Goal: Task Accomplishment & Management: Use online tool/utility

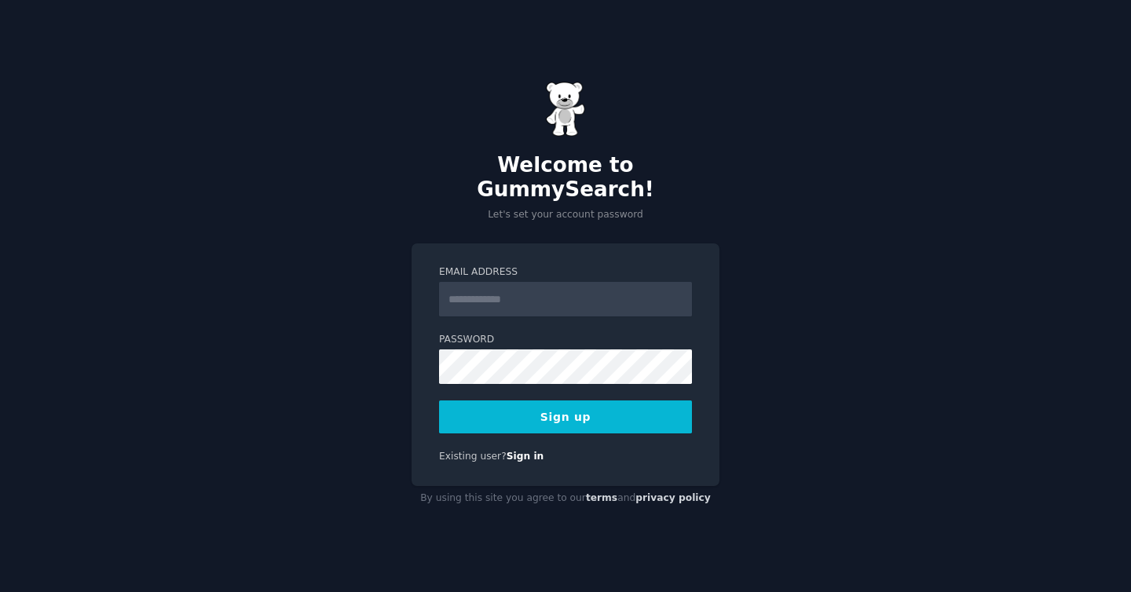
click at [508, 292] on input "Email Address" at bounding box center [565, 299] width 253 height 35
type input "**********"
click at [565, 400] on button "Sign up" at bounding box center [565, 416] width 253 height 33
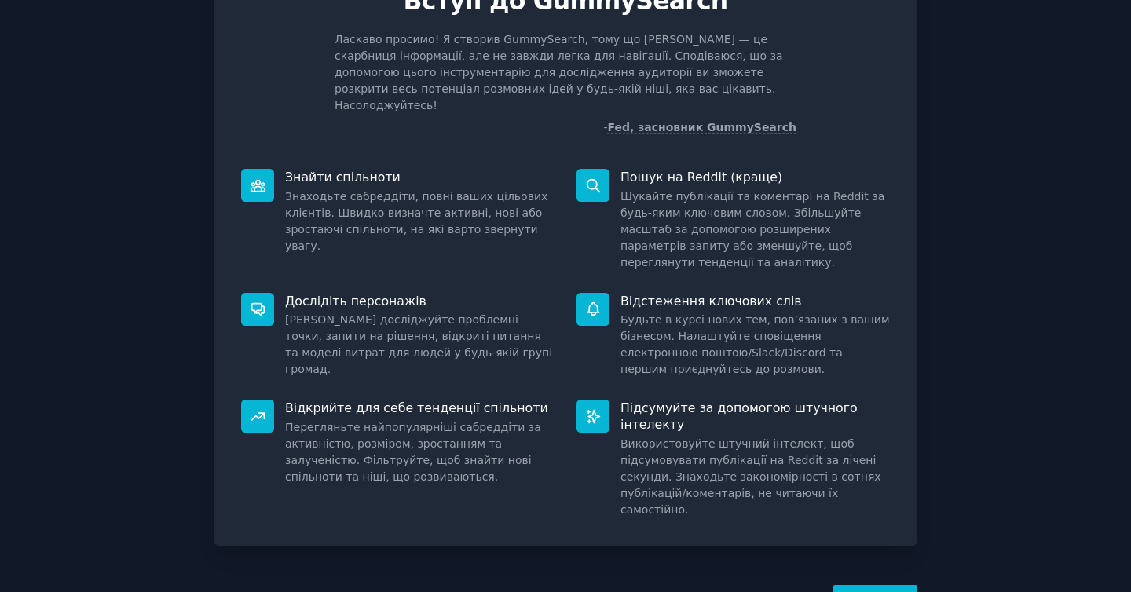
scroll to position [86, 0]
click at [885, 584] on button "Далі" at bounding box center [875, 603] width 84 height 38
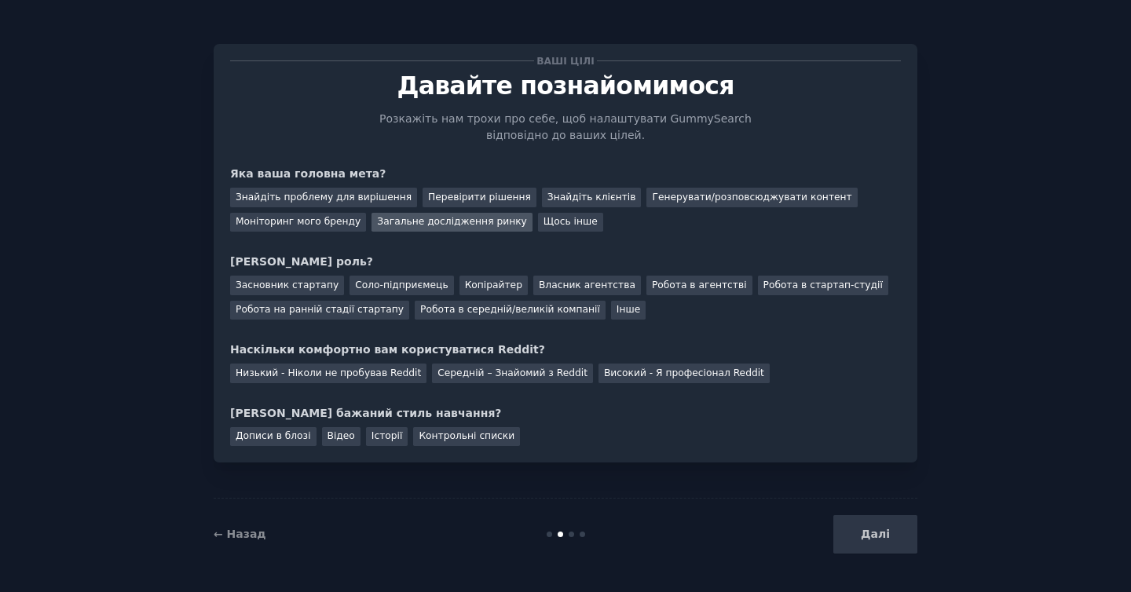
click at [379, 221] on font "Загальне дослідження ринку" at bounding box center [451, 221] width 149 height 11
click at [364, 203] on font "Знайдіть проблему для вирішення" at bounding box center [324, 197] width 176 height 11
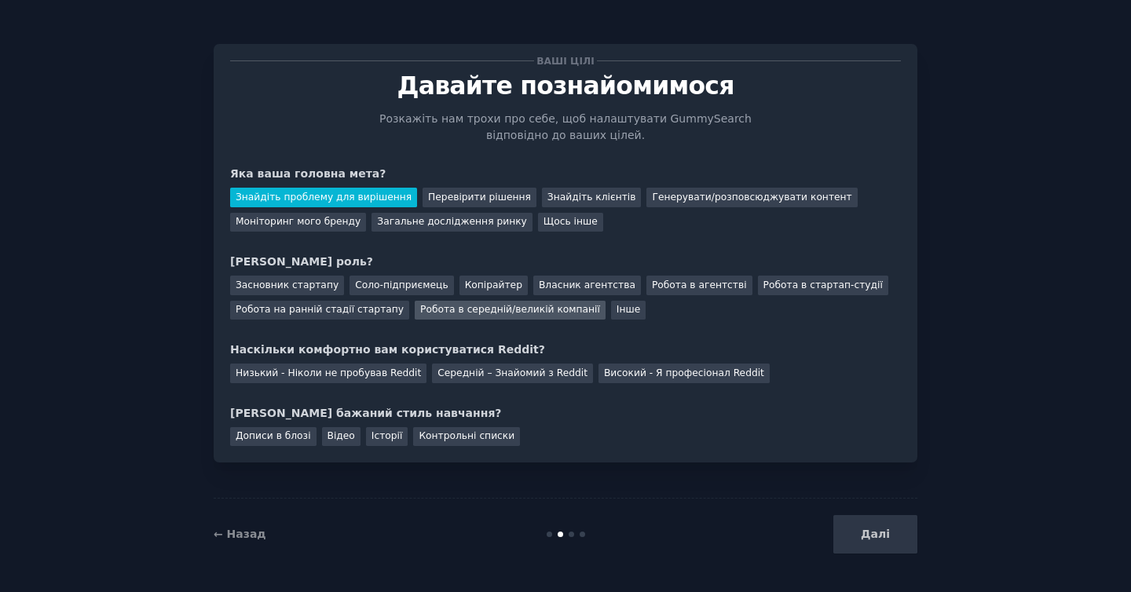
click at [528, 313] on font "Робота в середній/великій компанії" at bounding box center [510, 309] width 180 height 11
click at [381, 378] on font "Низький - Ніколи не пробував Reddit" at bounding box center [328, 373] width 185 height 11
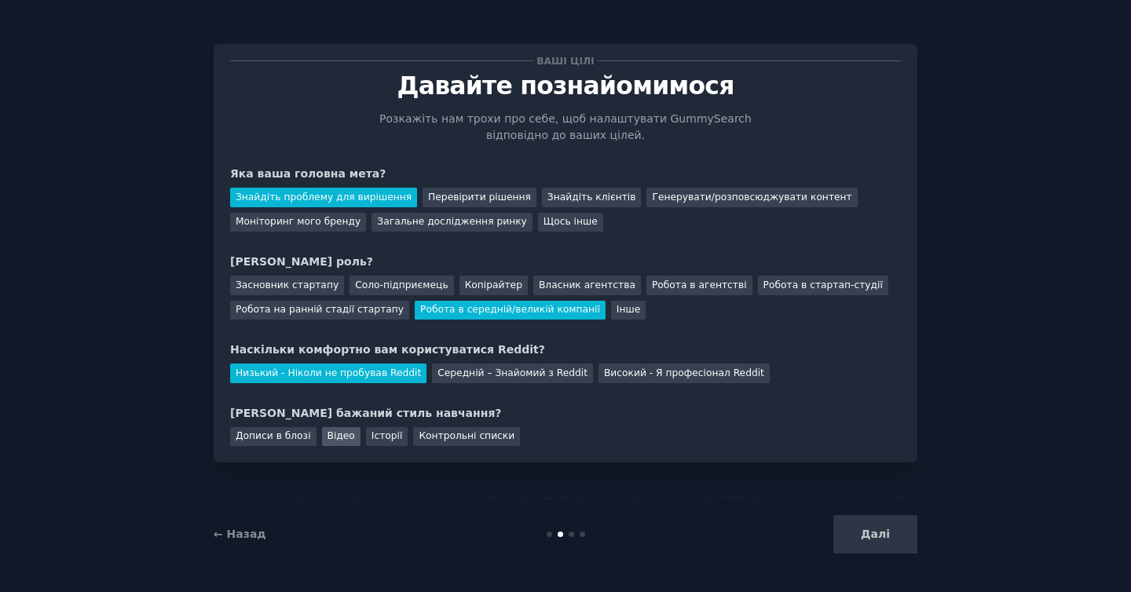
click at [335, 442] on div "Відео" at bounding box center [341, 437] width 38 height 20
click at [869, 523] on button "Далі" at bounding box center [875, 534] width 84 height 38
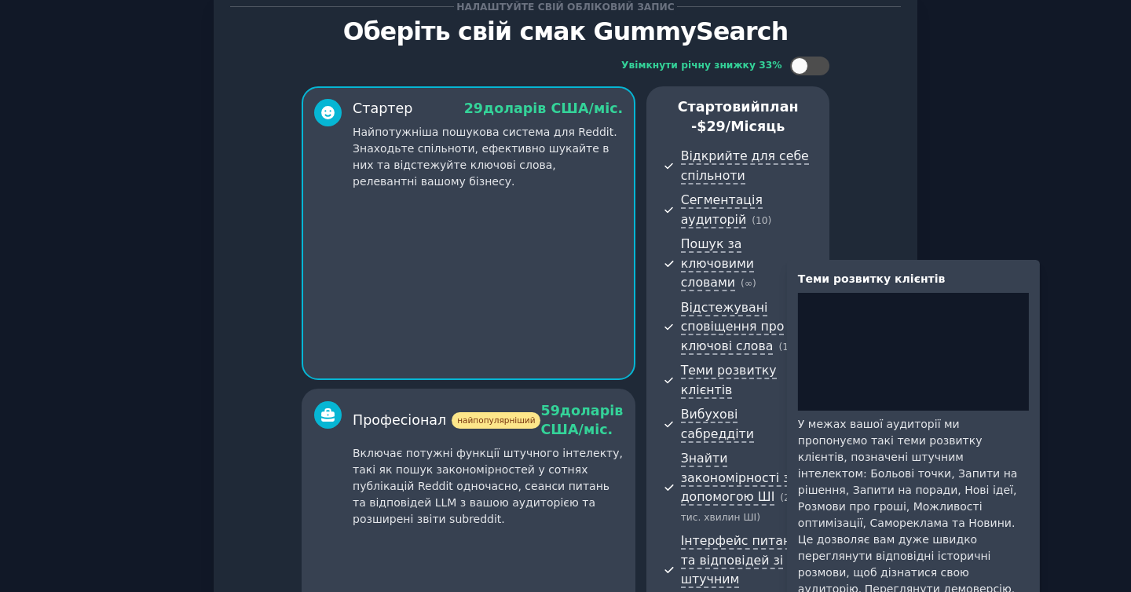
scroll to position [56, 0]
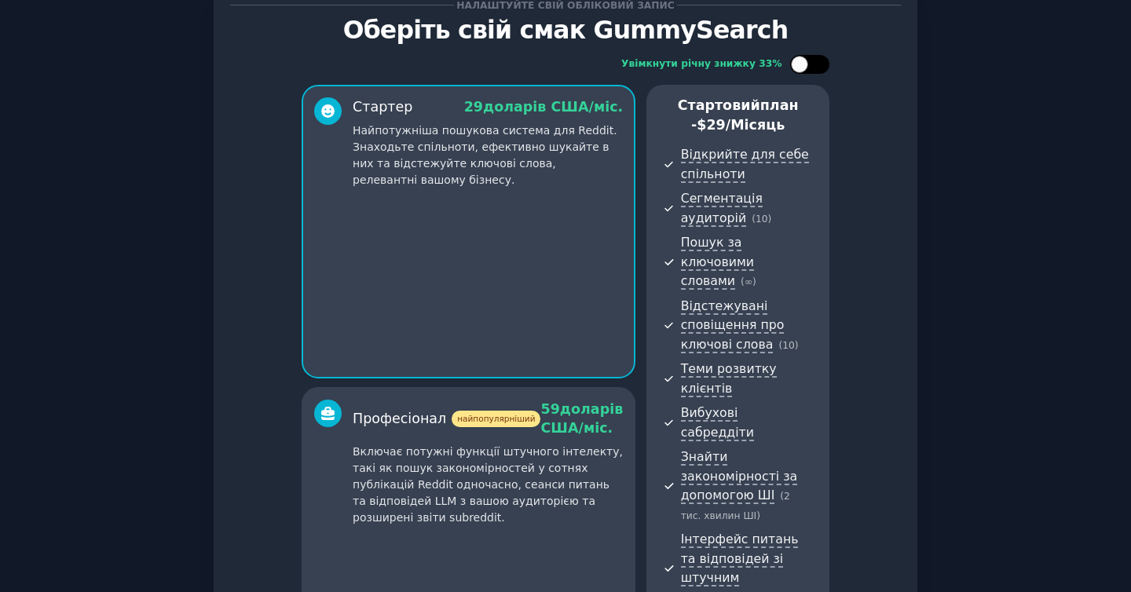
click at [807, 55] on div at bounding box center [809, 64] width 39 height 19
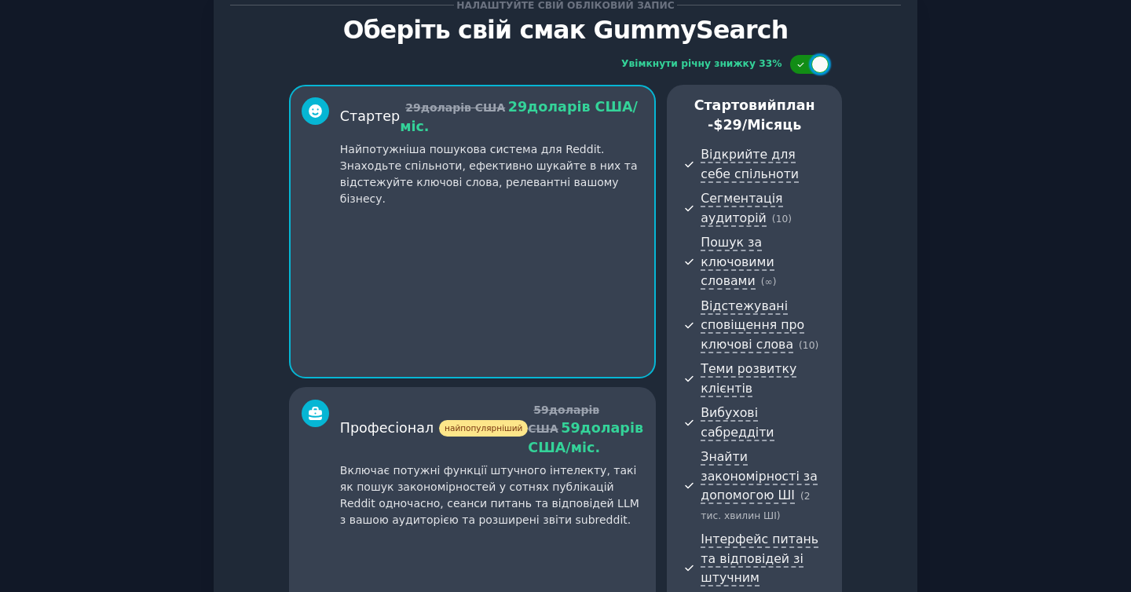
click at [807, 56] on div at bounding box center [809, 64] width 39 height 19
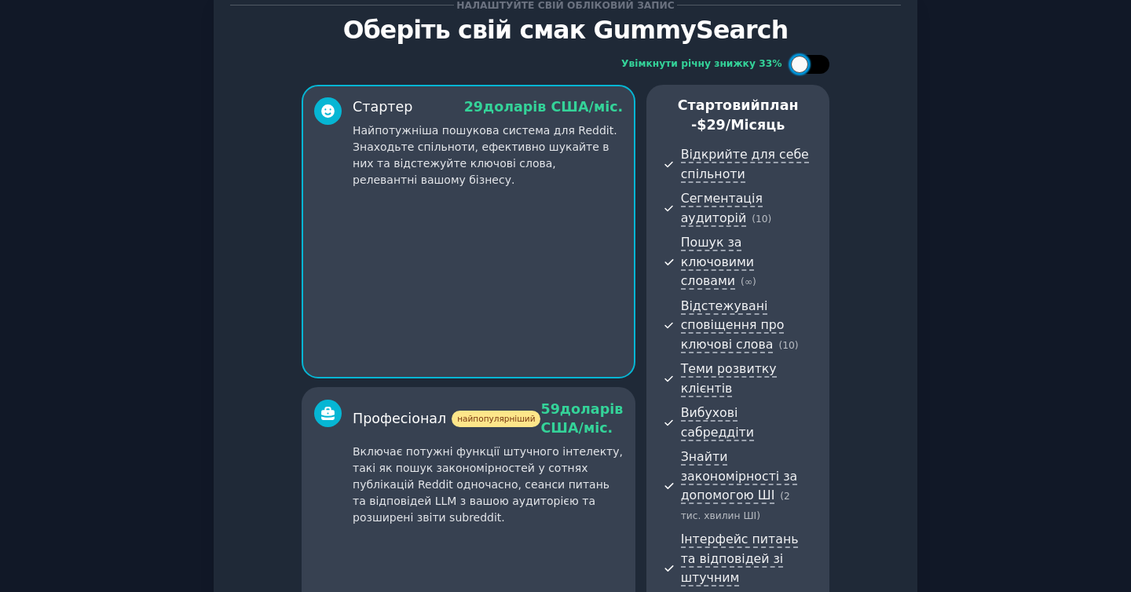
click at [814, 62] on div at bounding box center [818, 64] width 8 height 8
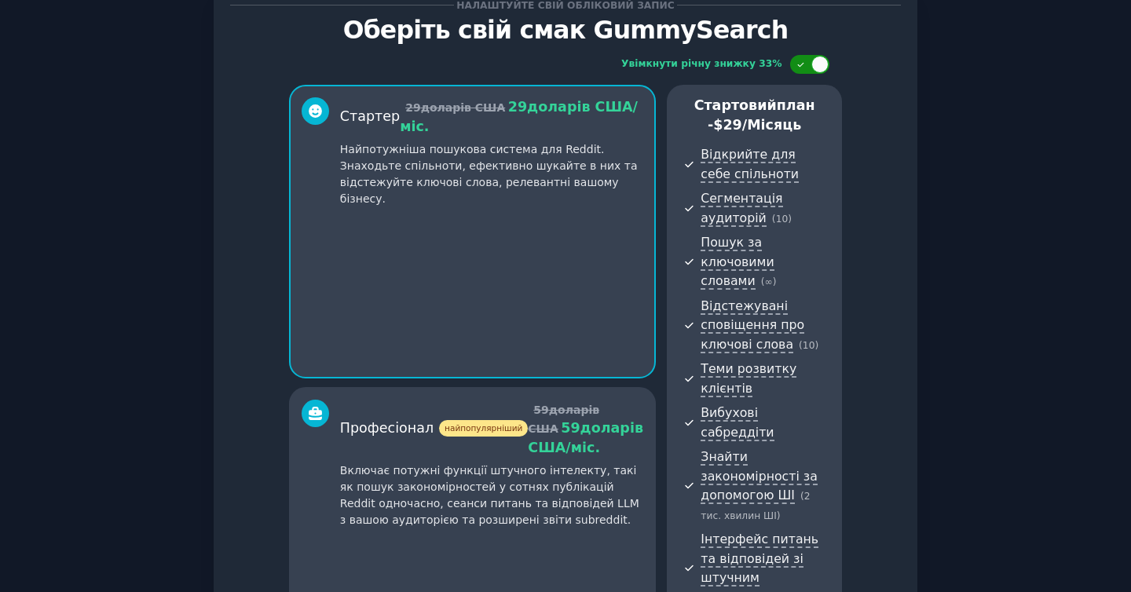
click at [812, 62] on div at bounding box center [819, 64] width 17 height 17
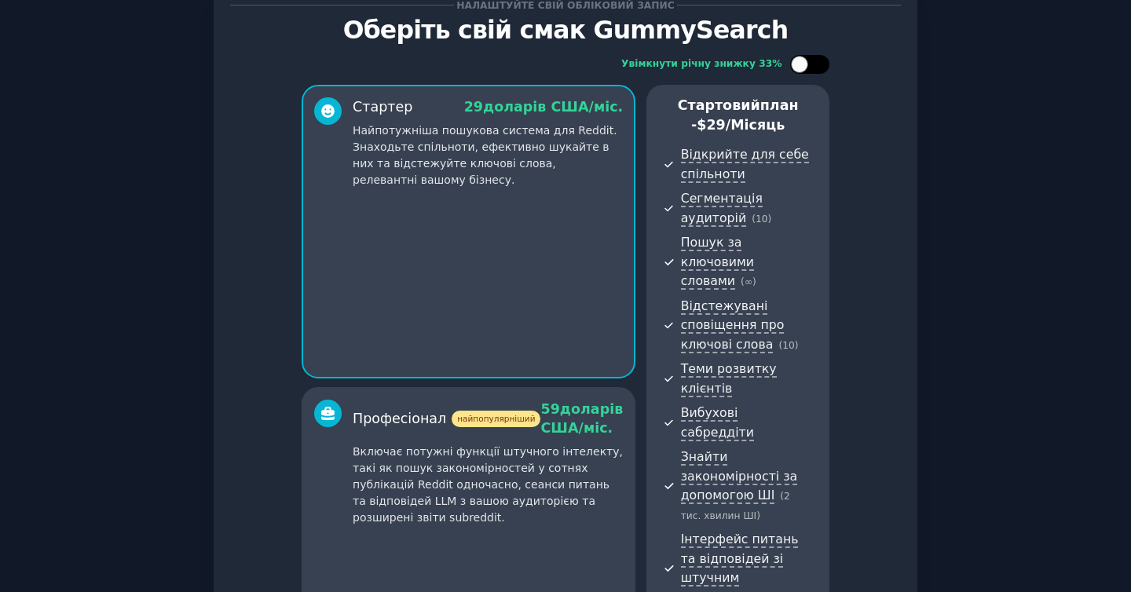
click at [814, 62] on div at bounding box center [818, 64] width 8 height 8
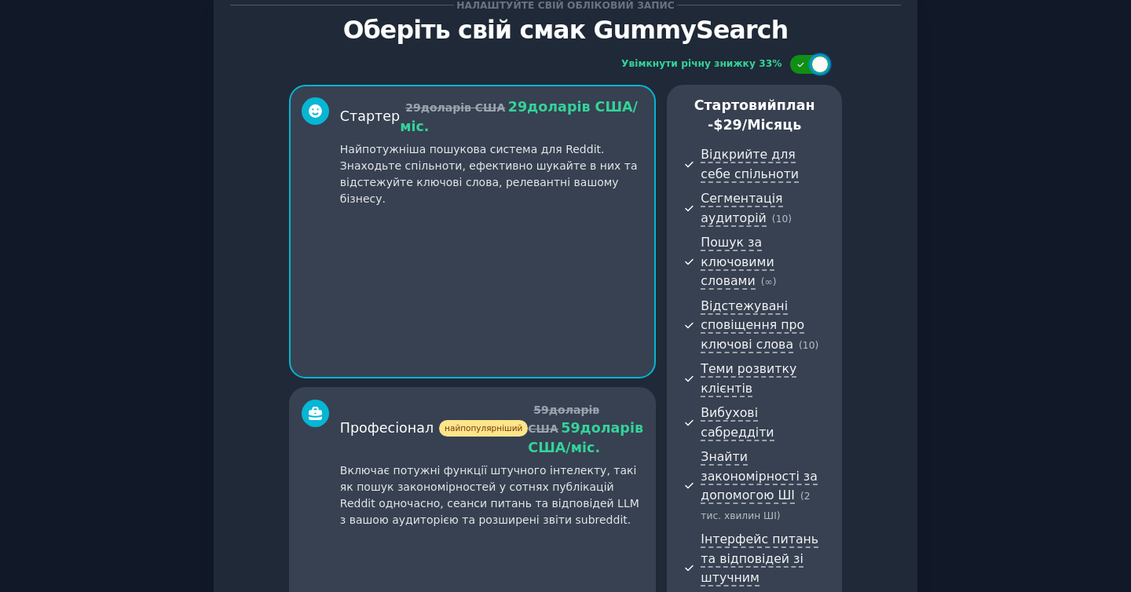
click at [812, 62] on div at bounding box center [819, 64] width 17 height 17
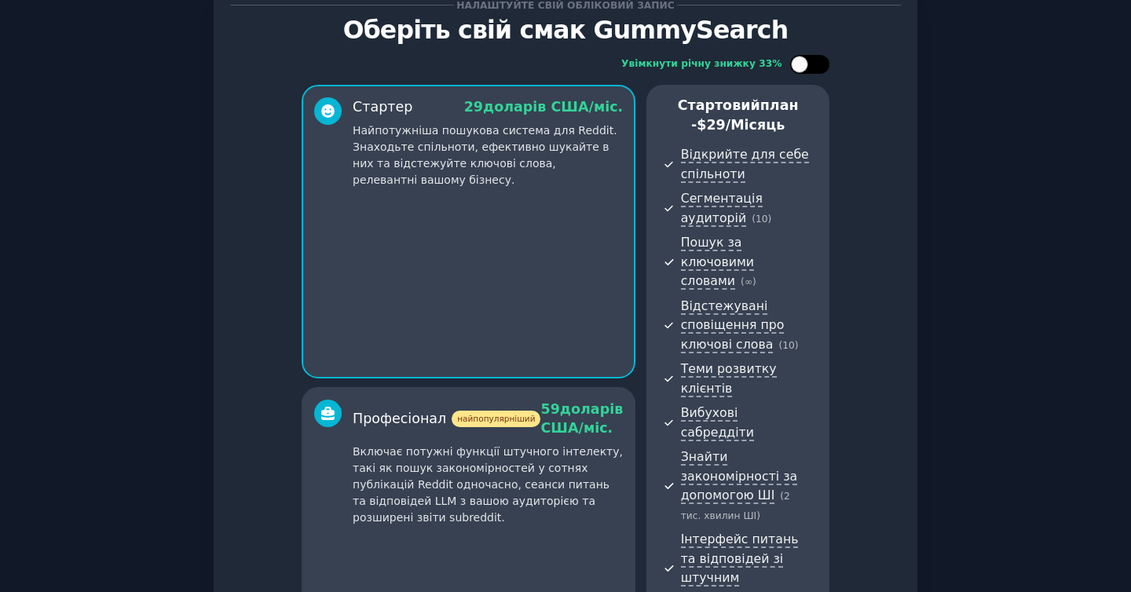
click at [814, 62] on div at bounding box center [818, 64] width 8 height 8
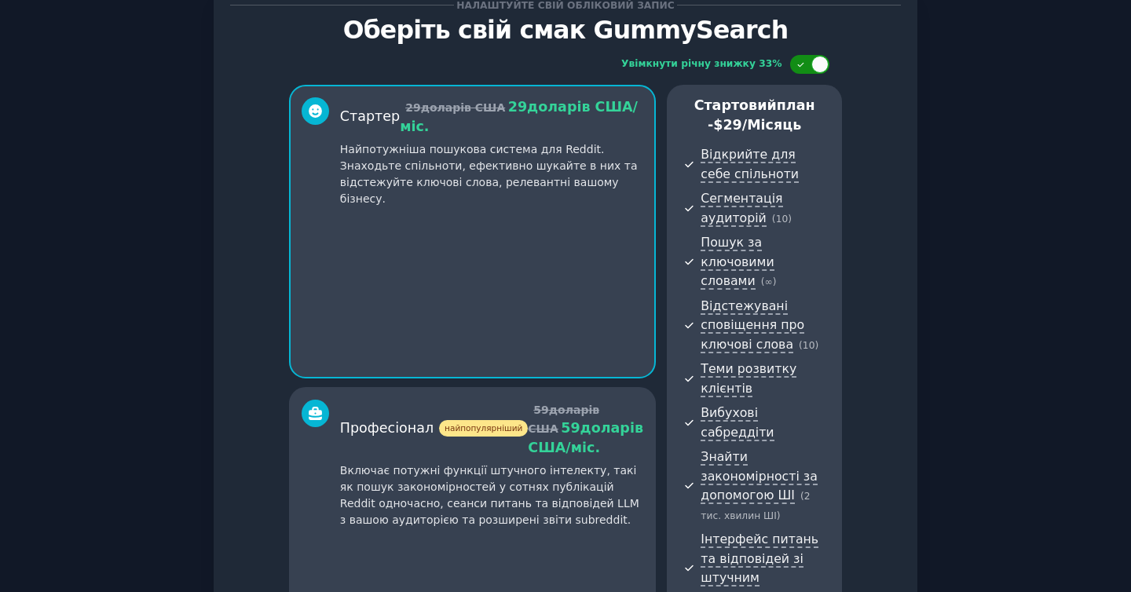
click at [812, 62] on div at bounding box center [819, 64] width 17 height 17
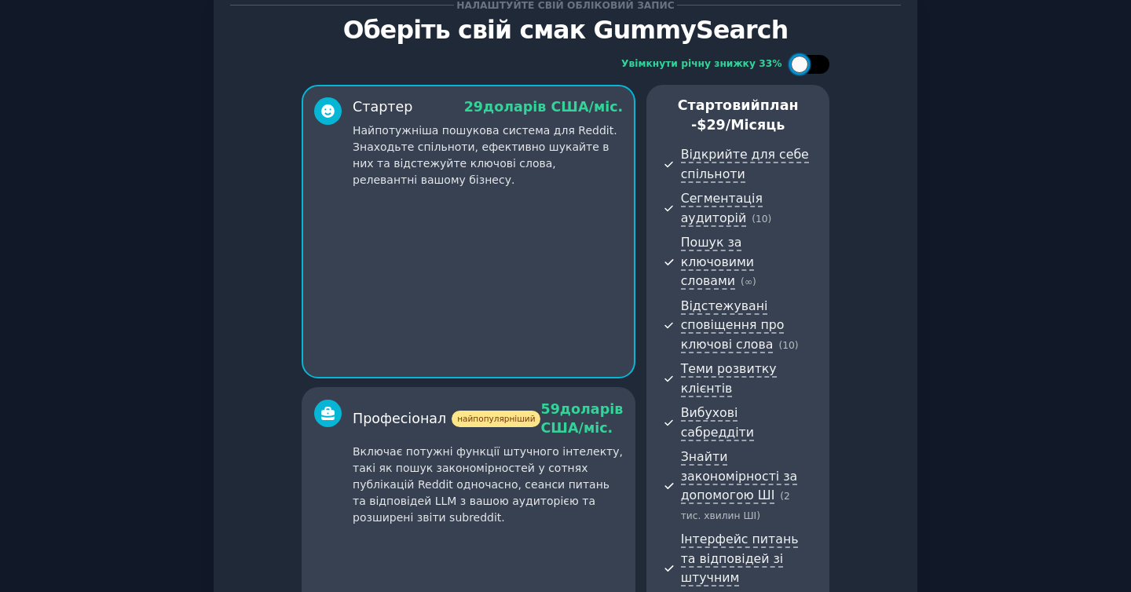
click at [814, 63] on div at bounding box center [818, 64] width 8 height 8
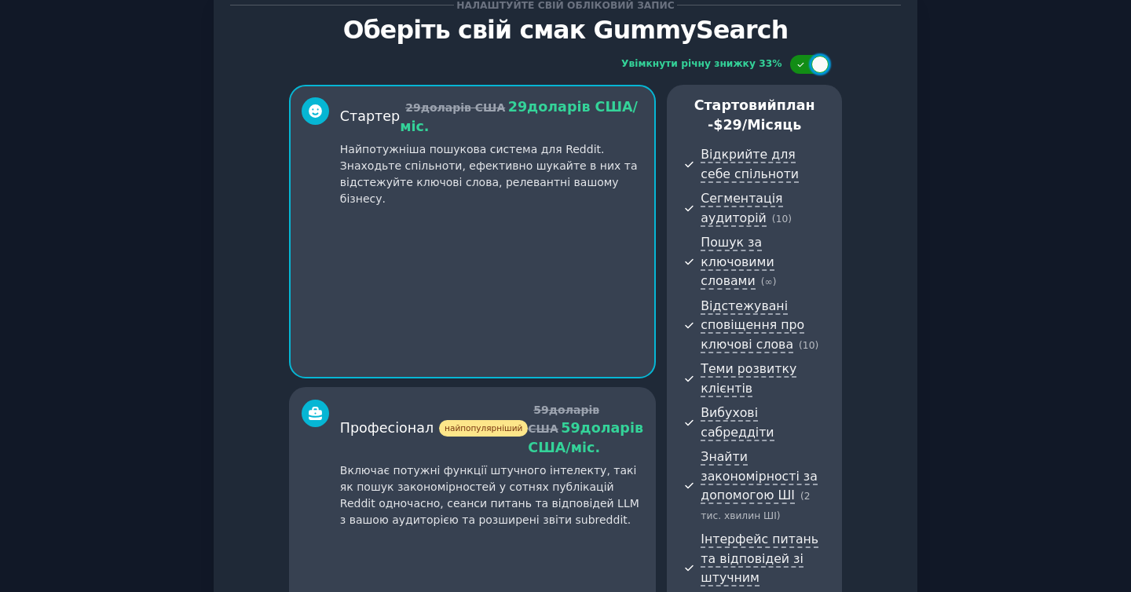
click at [812, 63] on div at bounding box center [819, 64] width 17 height 17
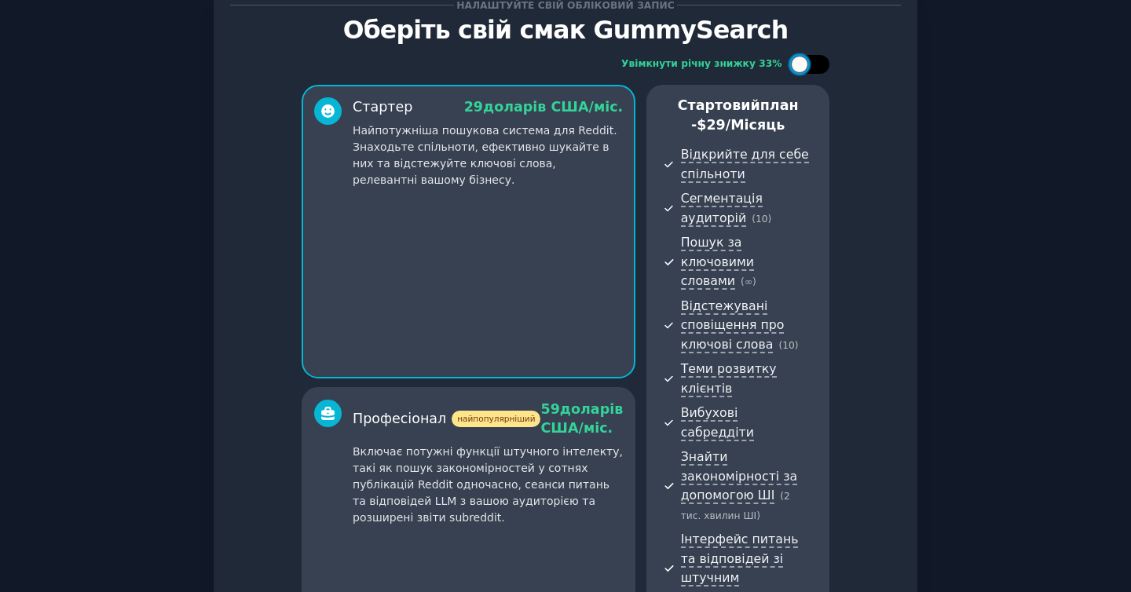
click at [814, 63] on div at bounding box center [818, 64] width 8 height 8
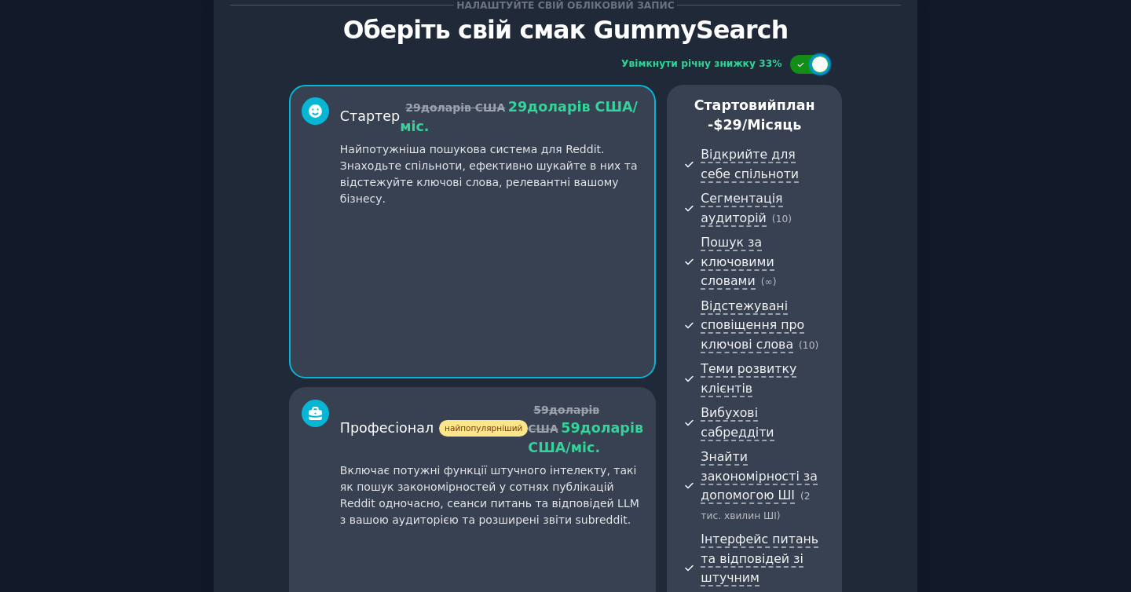
click at [812, 63] on div at bounding box center [819, 64] width 17 height 17
checkbox input "false"
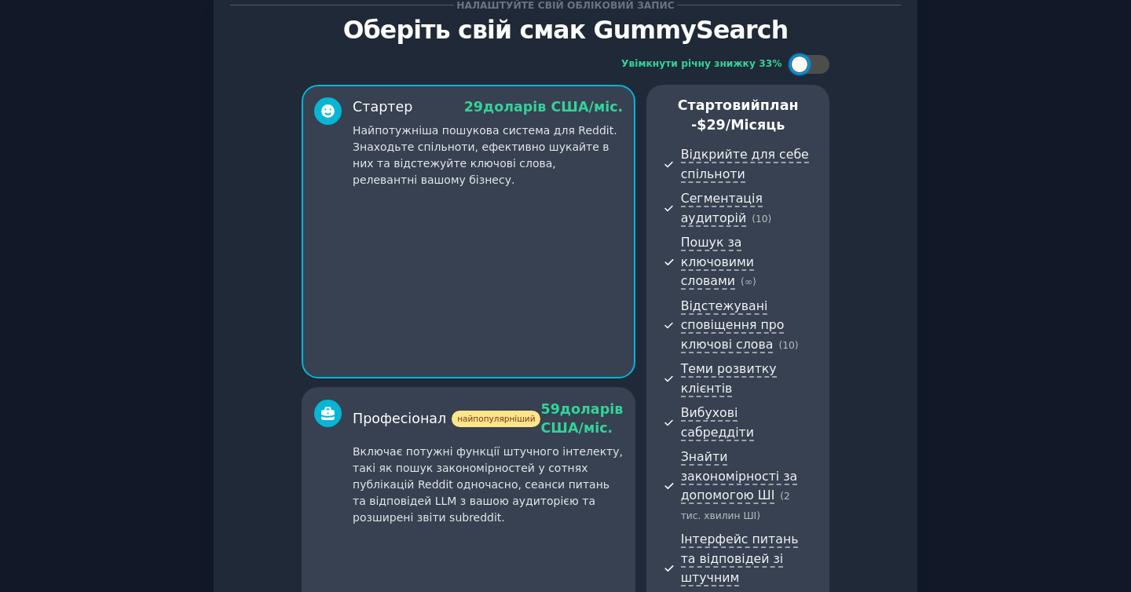
scroll to position [372, 0]
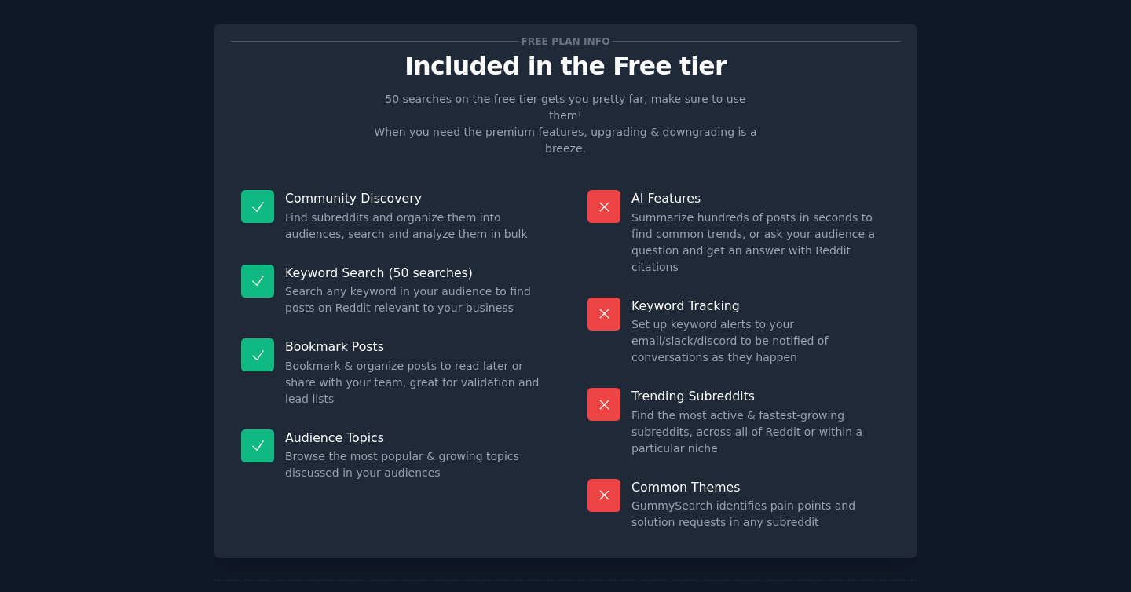
scroll to position [119, 0]
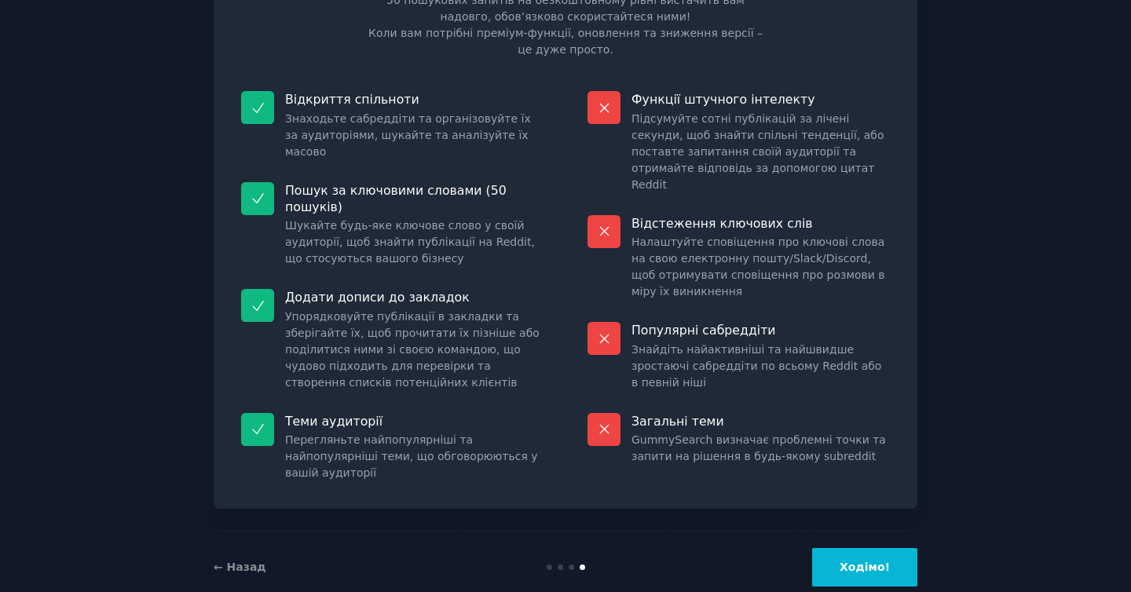
click at [898, 548] on button "Ходімо!" at bounding box center [864, 567] width 105 height 38
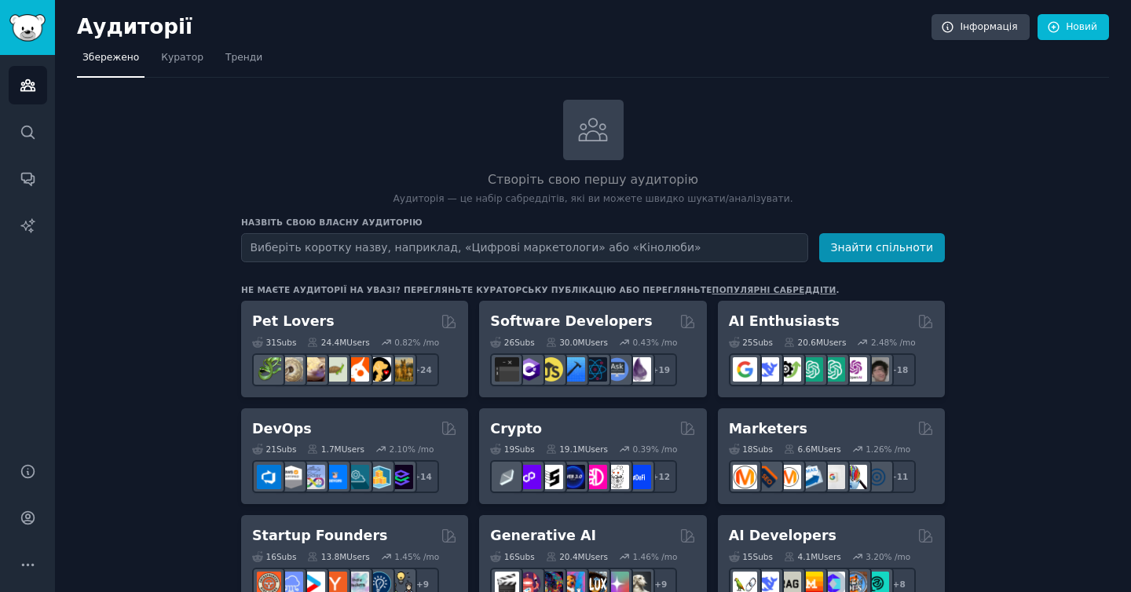
click at [624, 243] on input "text" at bounding box center [524, 247] width 567 height 29
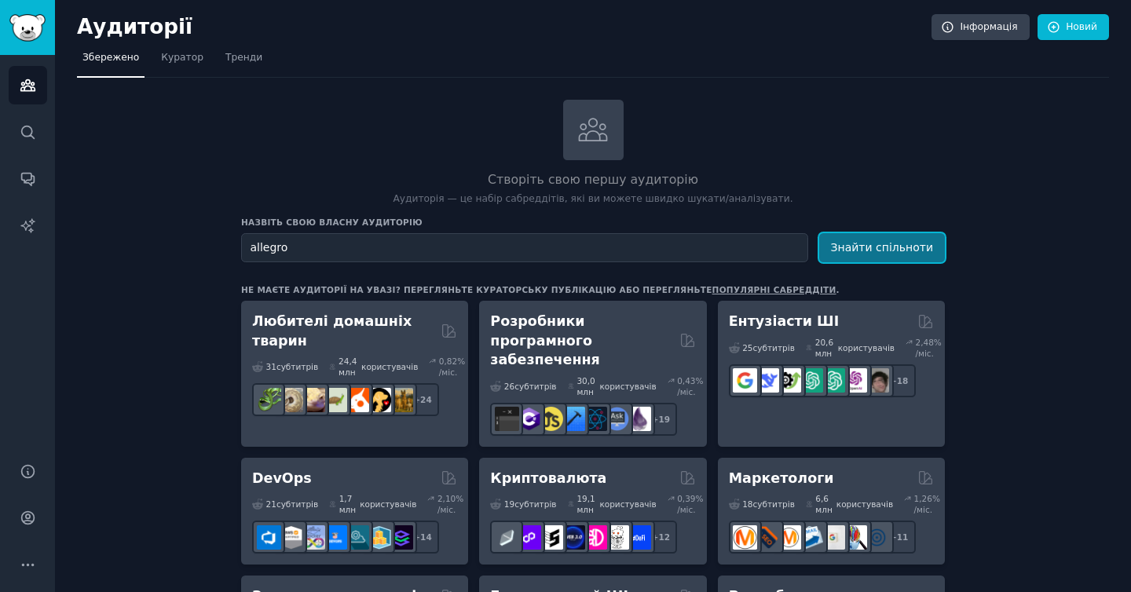
click at [883, 253] on button "Знайти спільноти" at bounding box center [882, 247] width 126 height 29
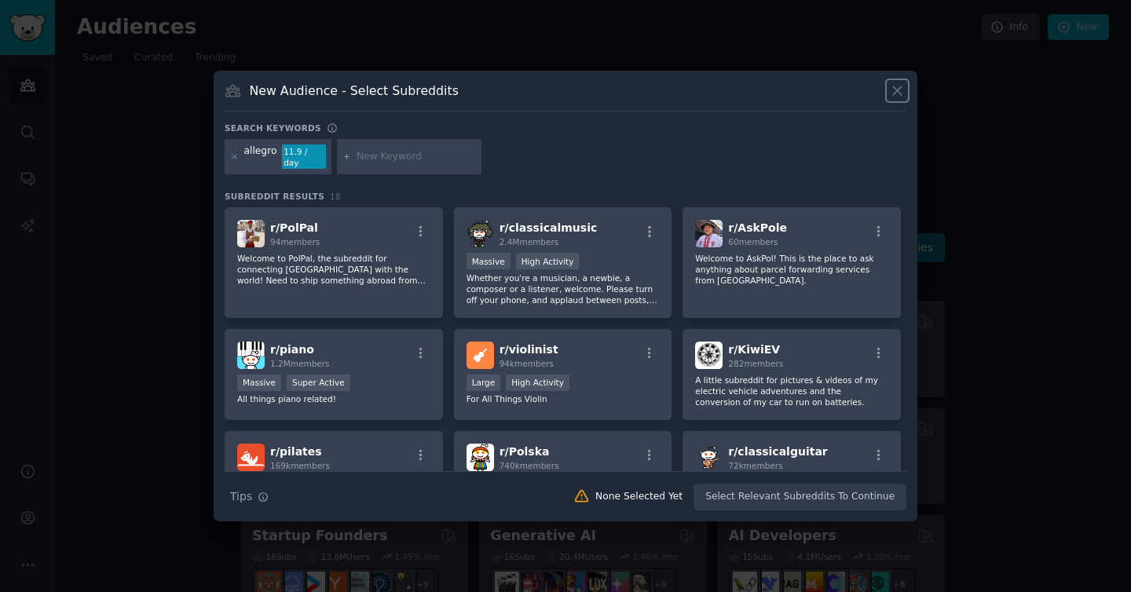
click at [894, 95] on icon at bounding box center [897, 90] width 9 height 9
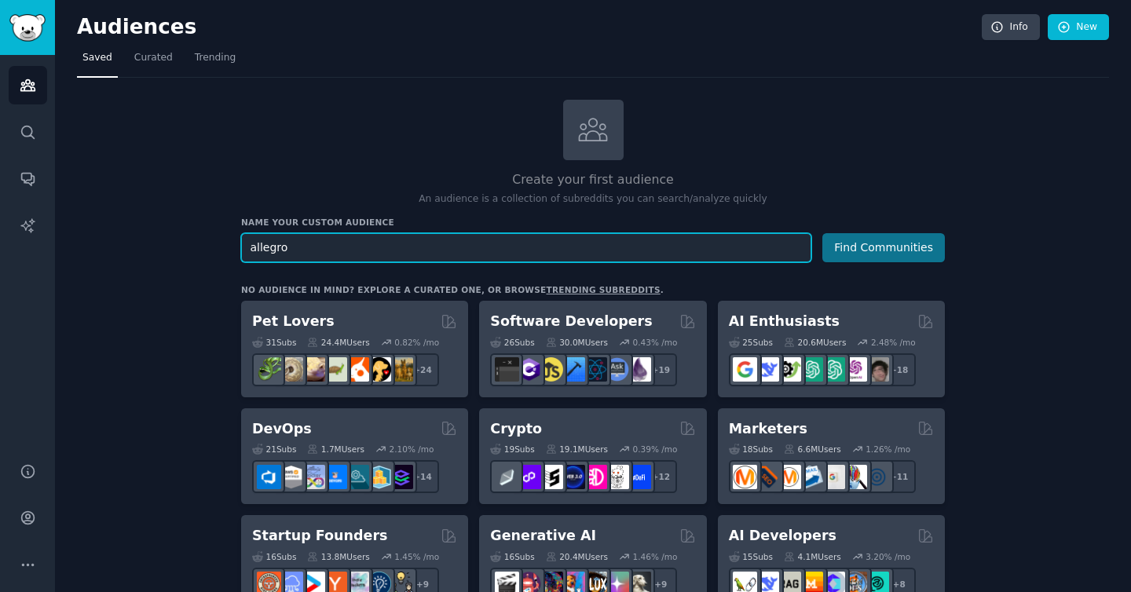
click at [291, 253] on input "allegro" at bounding box center [526, 247] width 570 height 29
click at [291, 254] on input "allegro" at bounding box center [526, 247] width 570 height 29
type input "letyshops"
click at [822, 233] on button "Find Communities" at bounding box center [883, 247] width 123 height 29
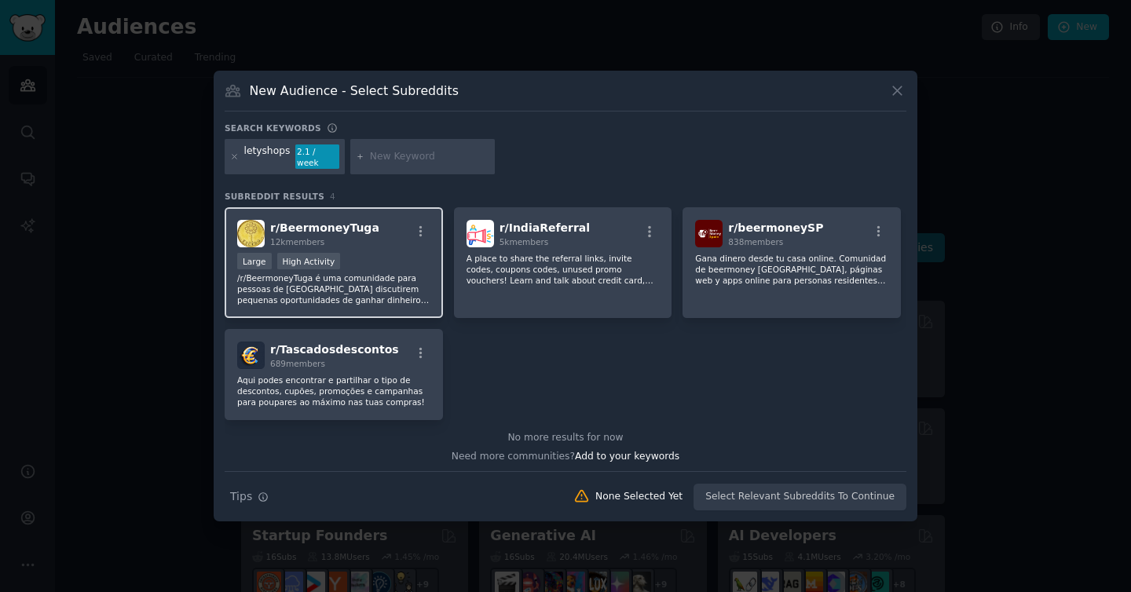
scroll to position [3, 0]
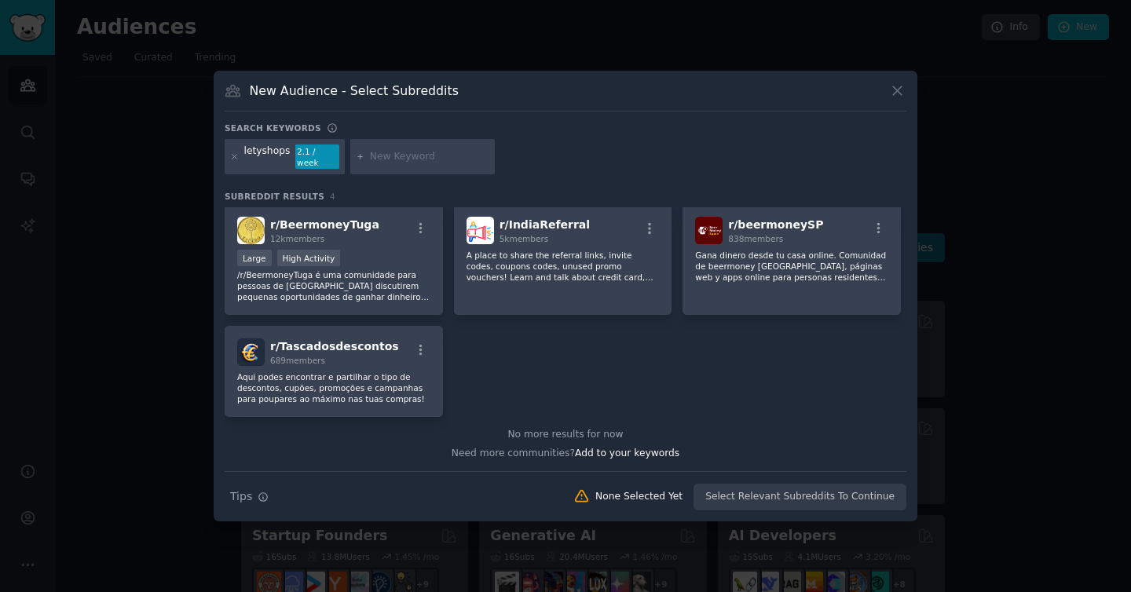
click at [905, 107] on div "New Audience - Select Subreddits" at bounding box center [566, 97] width 682 height 30
click at [901, 97] on icon at bounding box center [897, 90] width 16 height 16
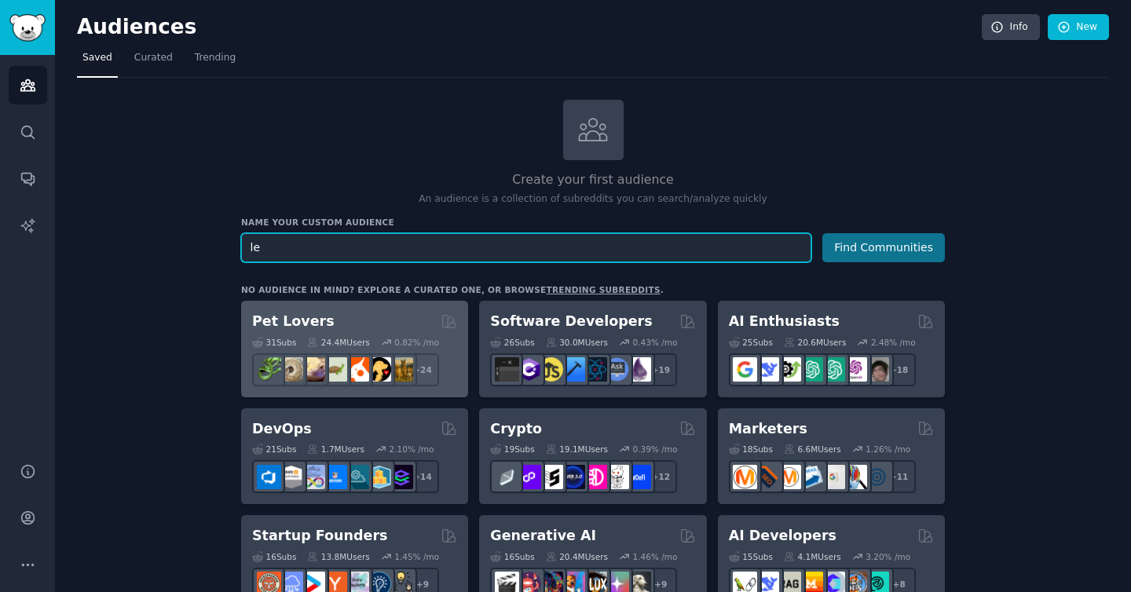
type input "l"
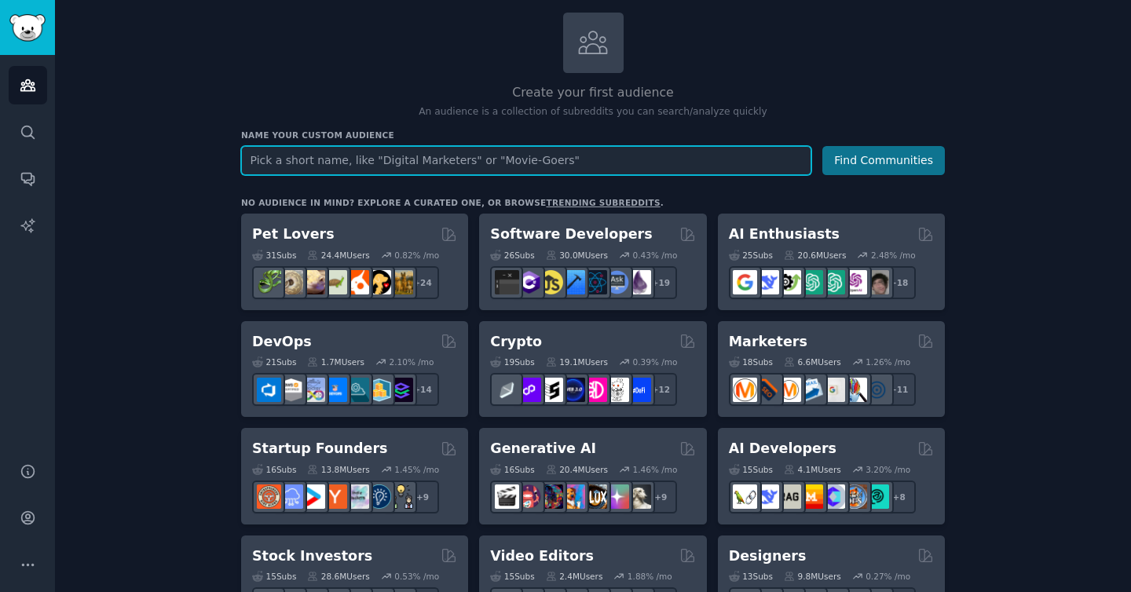
scroll to position [93, 0]
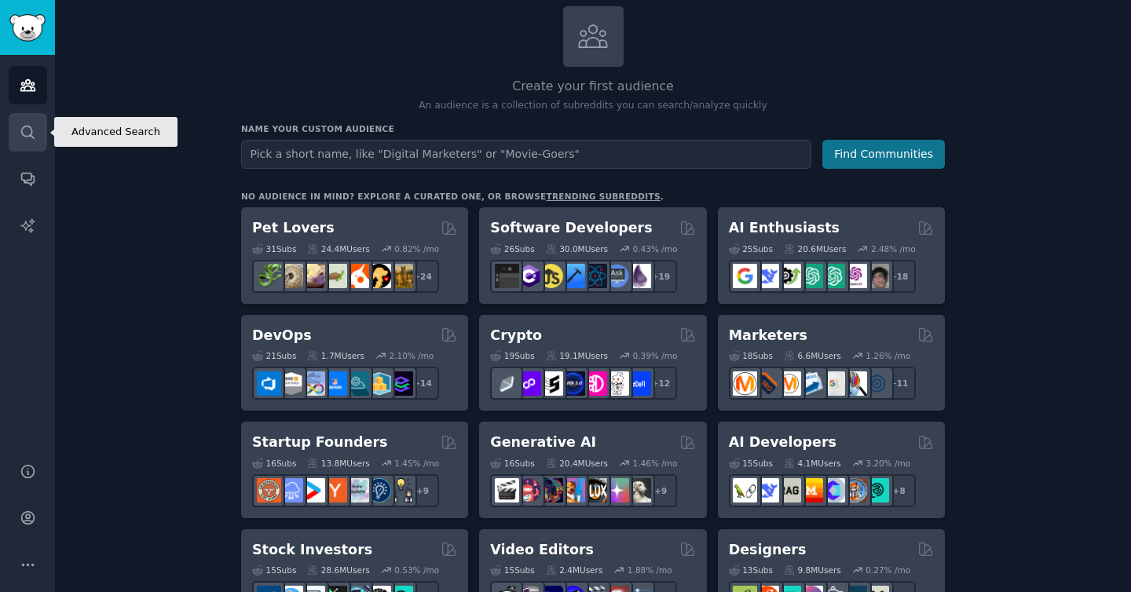
click at [29, 137] on icon "Sidebar" at bounding box center [28, 132] width 16 height 16
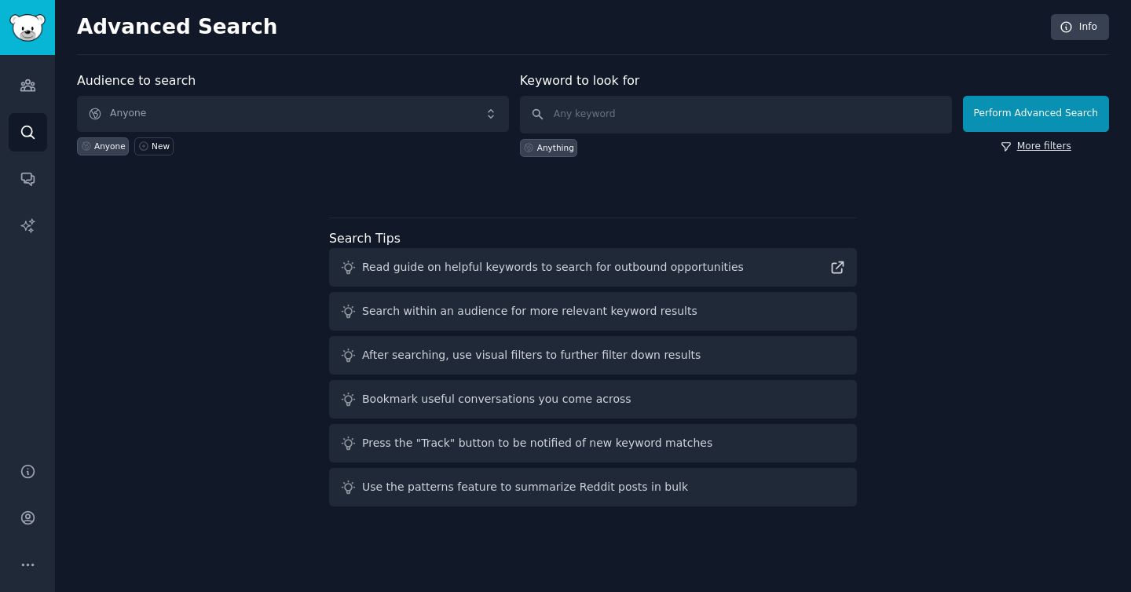
click at [1048, 144] on link "More filters" at bounding box center [1035, 147] width 71 height 14
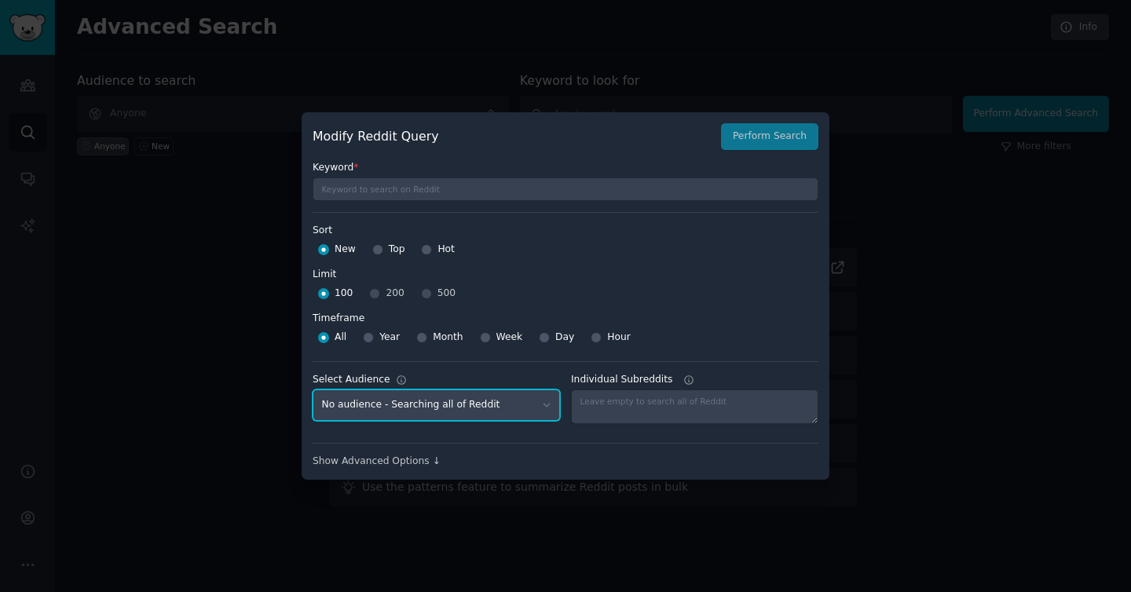
click at [539, 415] on select "No audience - Searching all of Reddit" at bounding box center [436, 405] width 247 height 32
click at [92, 180] on div at bounding box center [565, 296] width 1131 height 592
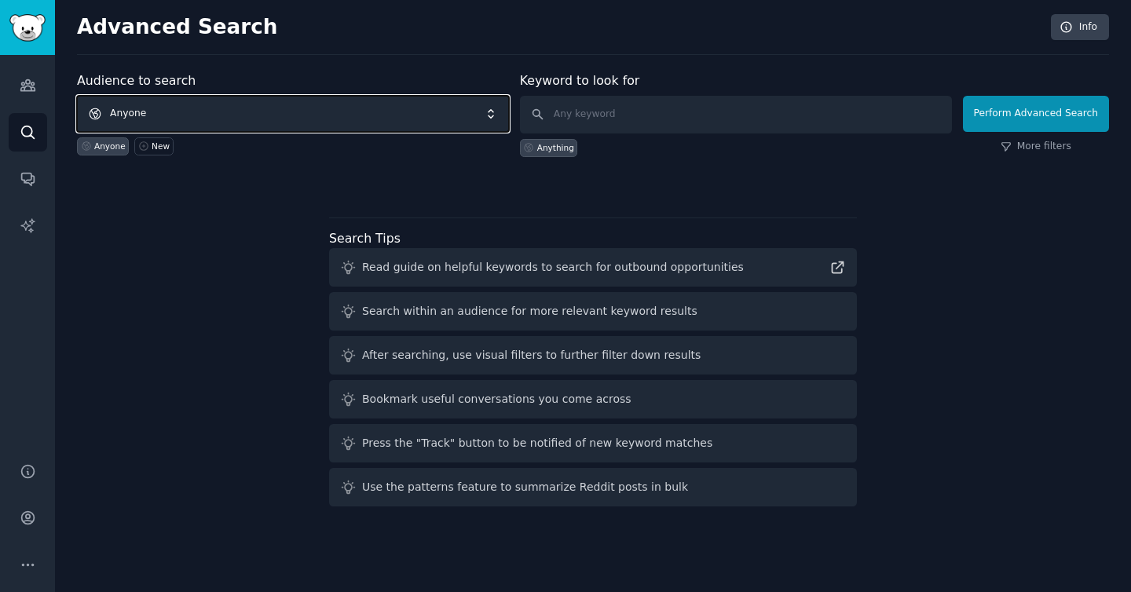
click at [135, 117] on span "Anyone" at bounding box center [293, 114] width 432 height 36
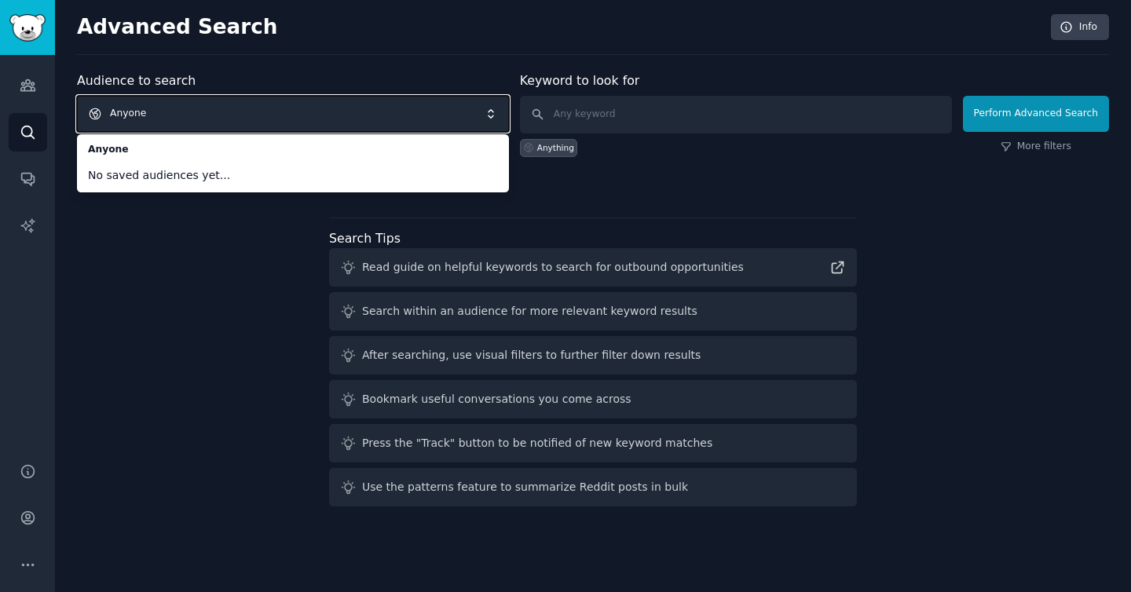
click at [162, 111] on span "Anyone" at bounding box center [293, 114] width 432 height 36
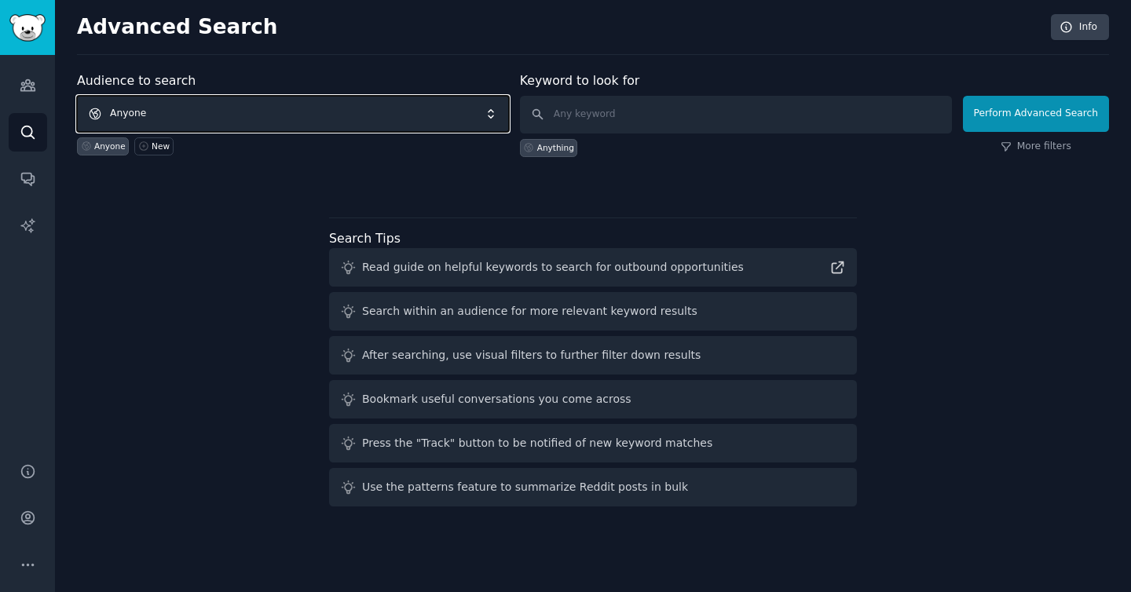
click at [163, 127] on span "Anyone" at bounding box center [293, 114] width 432 height 36
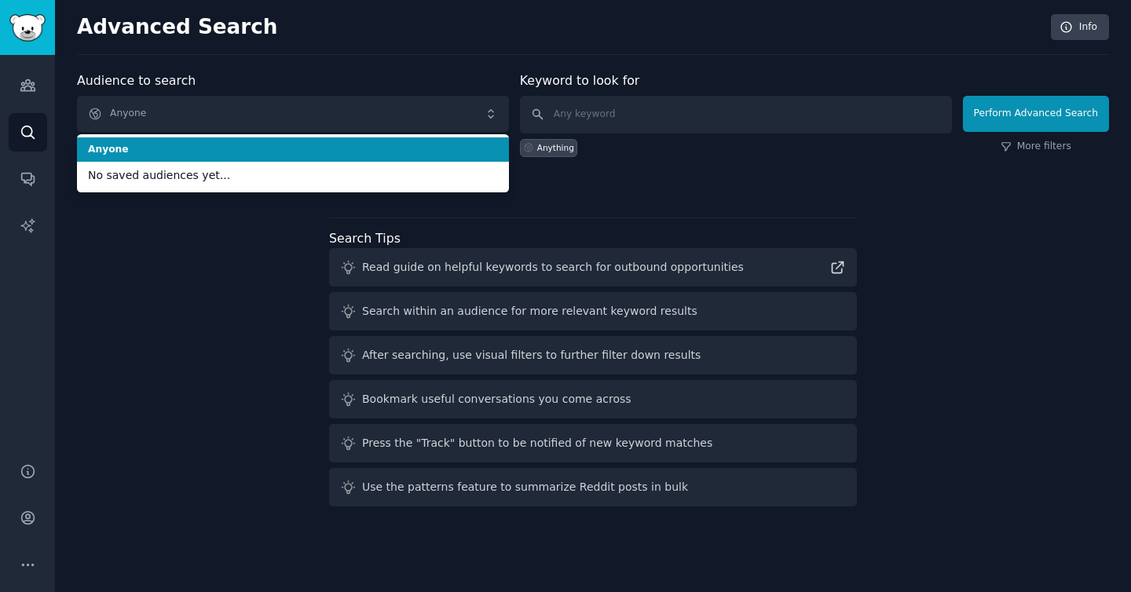
click at [173, 152] on span "Anyone" at bounding box center [293, 150] width 410 height 14
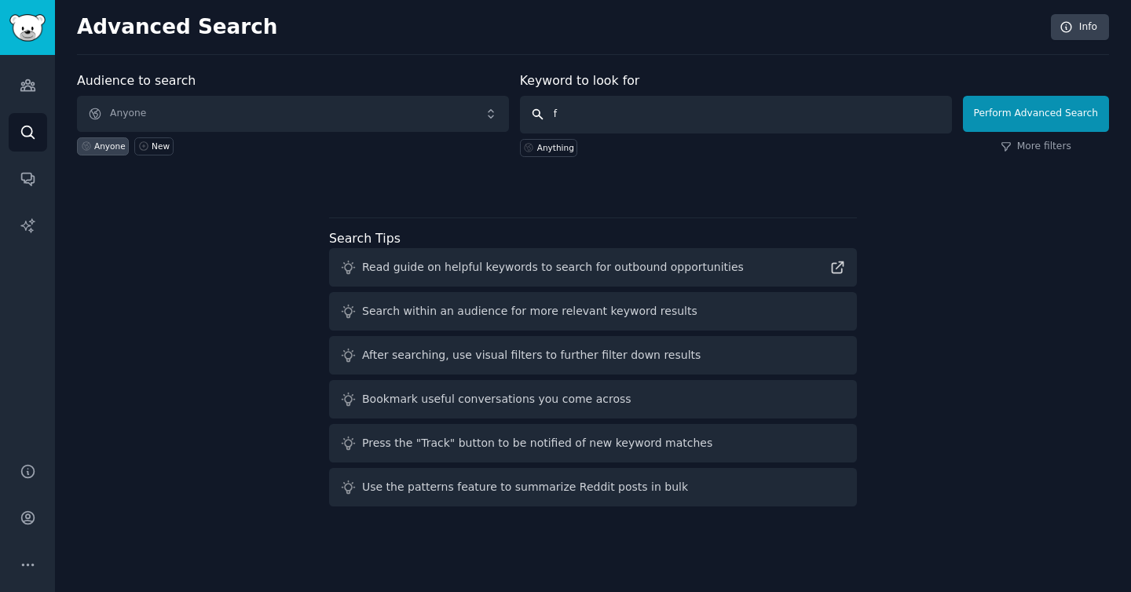
type input "f"
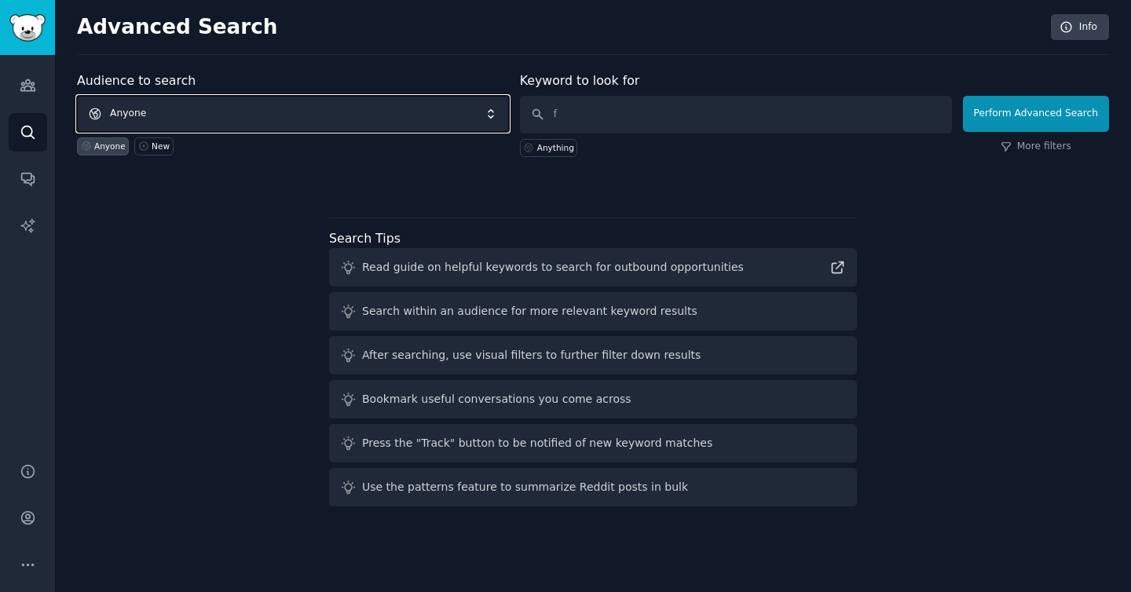
click at [169, 112] on span "Anyone" at bounding box center [293, 114] width 432 height 36
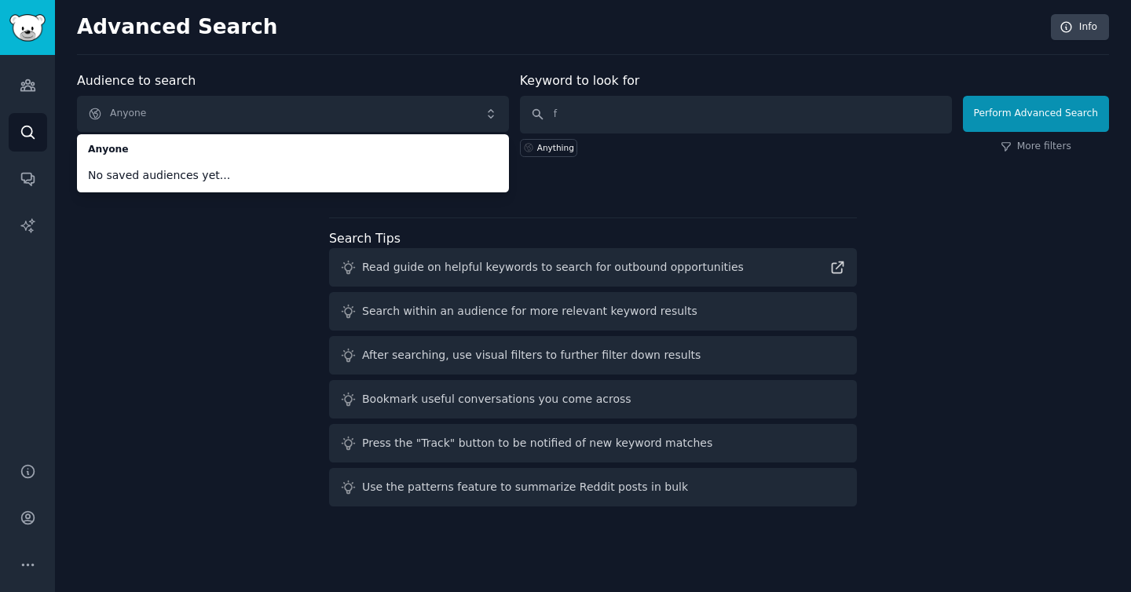
click at [212, 242] on div "Audience to search Anyone Anyone No saved audiences yet... Anyone New Keyword t…" at bounding box center [593, 291] width 1032 height 441
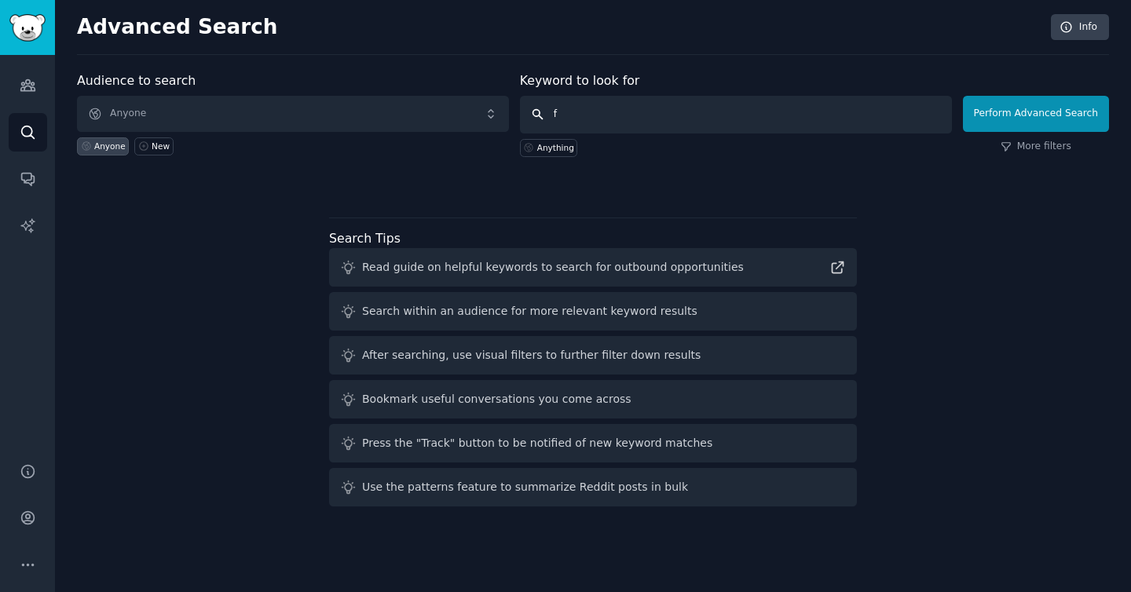
click at [587, 109] on input "f" at bounding box center [736, 115] width 432 height 38
click at [22, 76] on link "Audiences" at bounding box center [28, 85] width 38 height 38
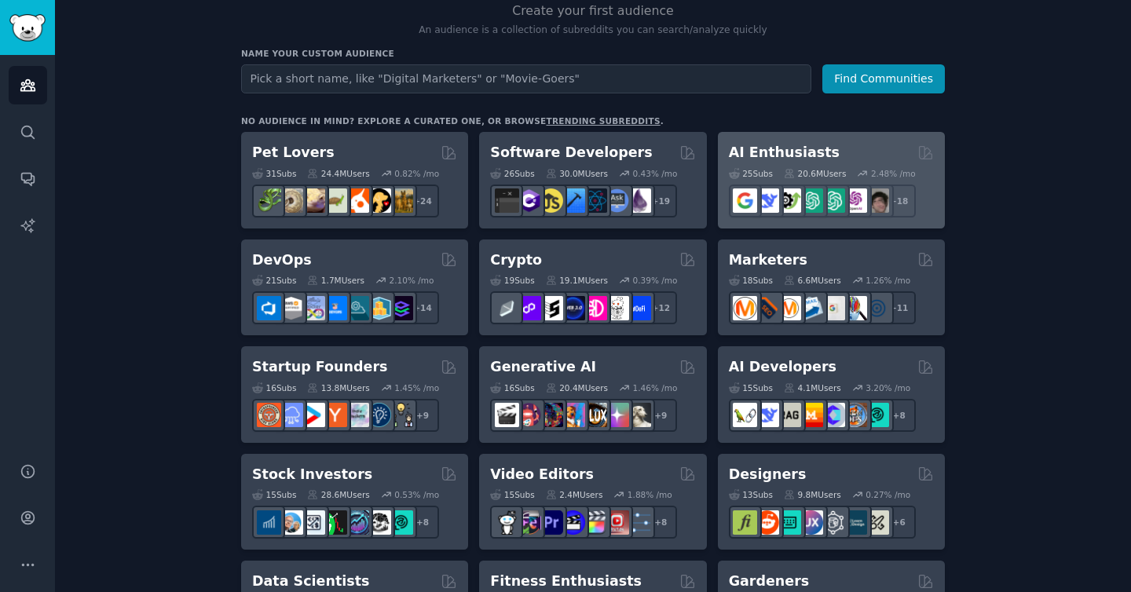
scroll to position [203, 0]
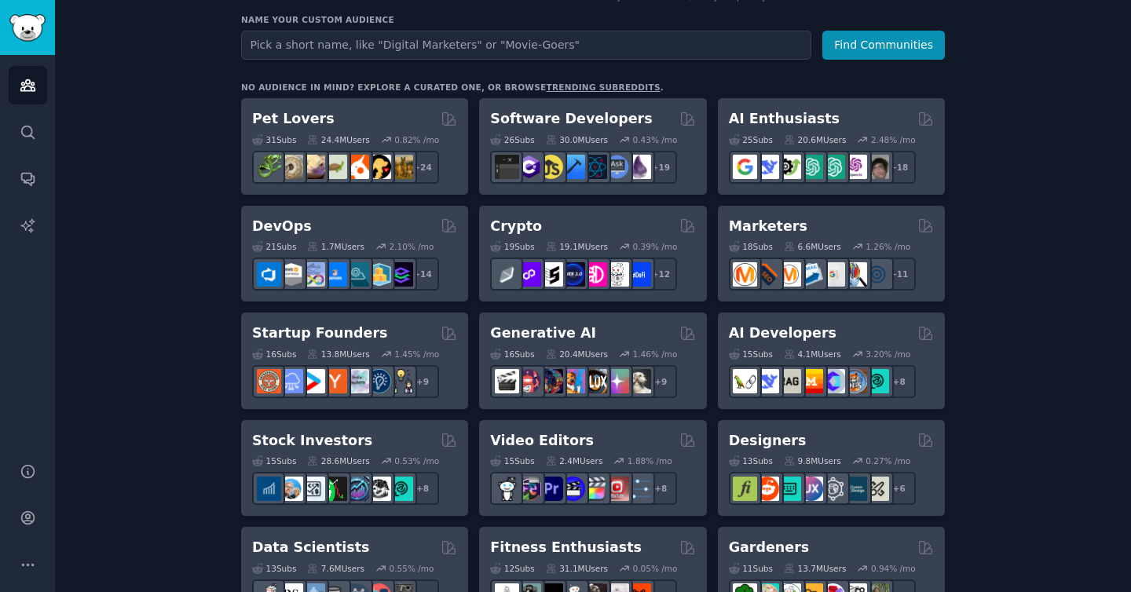
click at [857, 49] on button "Find Communities" at bounding box center [883, 45] width 123 height 29
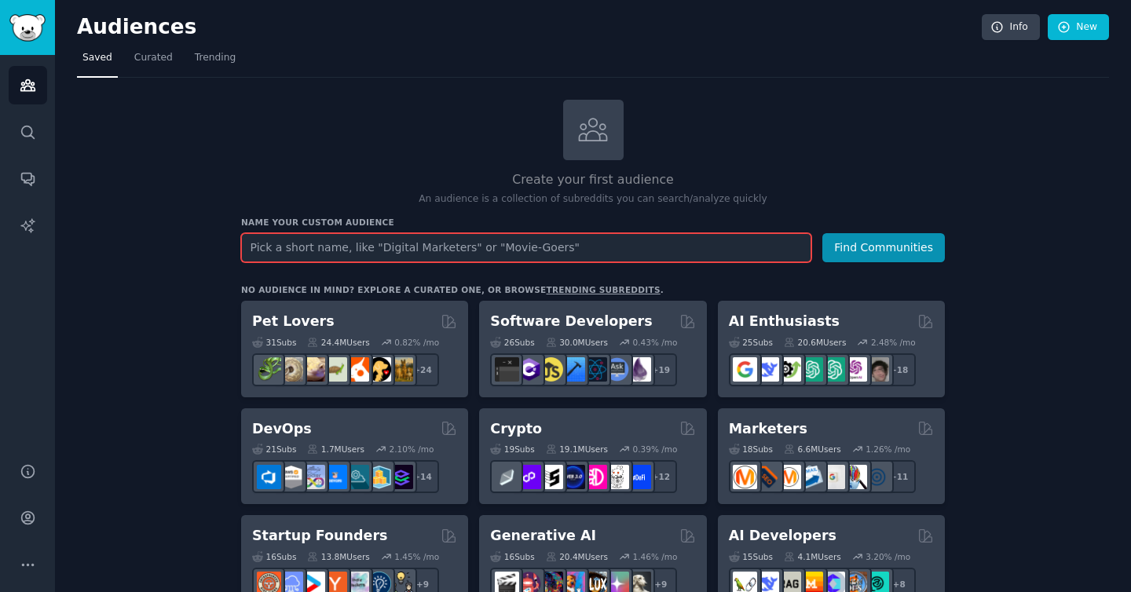
scroll to position [9, 0]
